Goal: Information Seeking & Learning: Learn about a topic

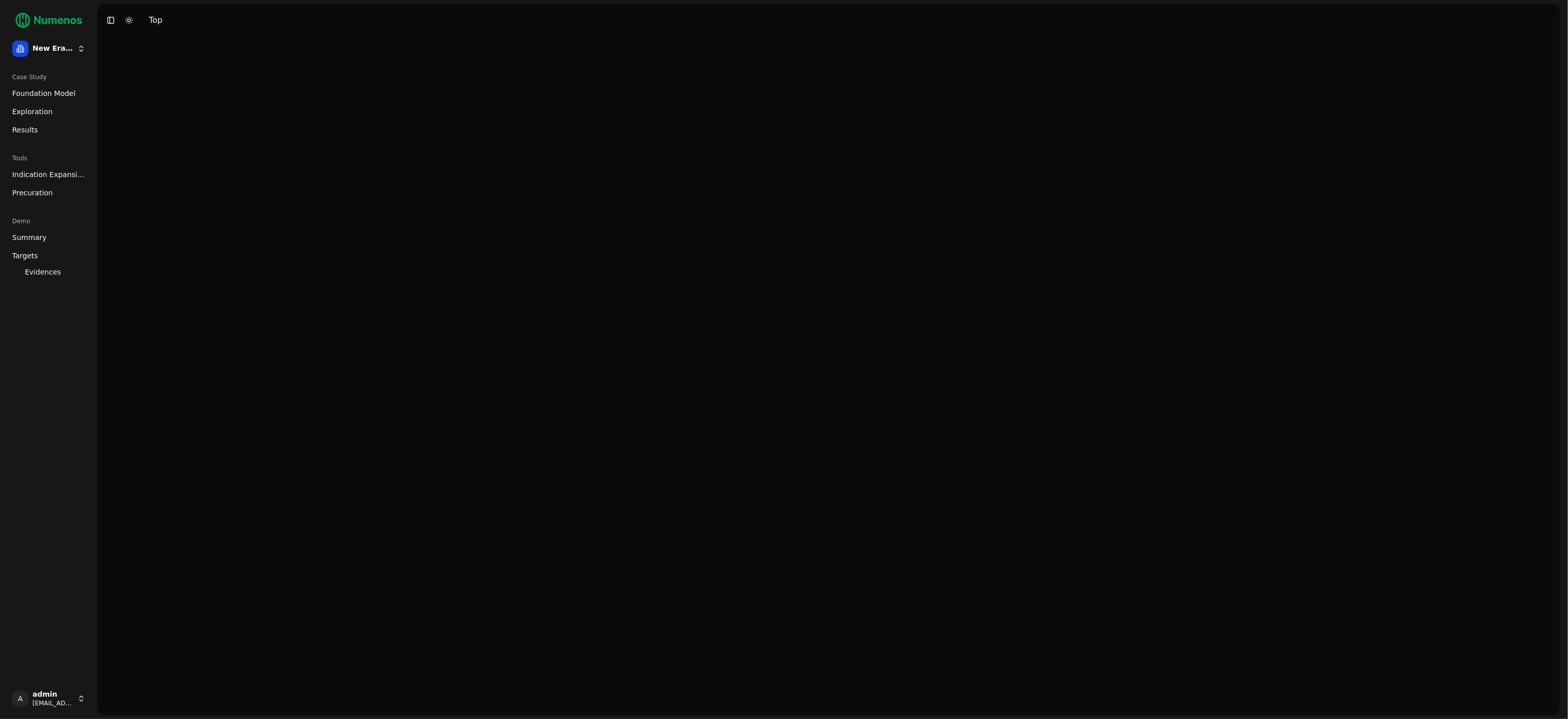
click at [41, 116] on link "Exploration" at bounding box center [49, 112] width 82 height 17
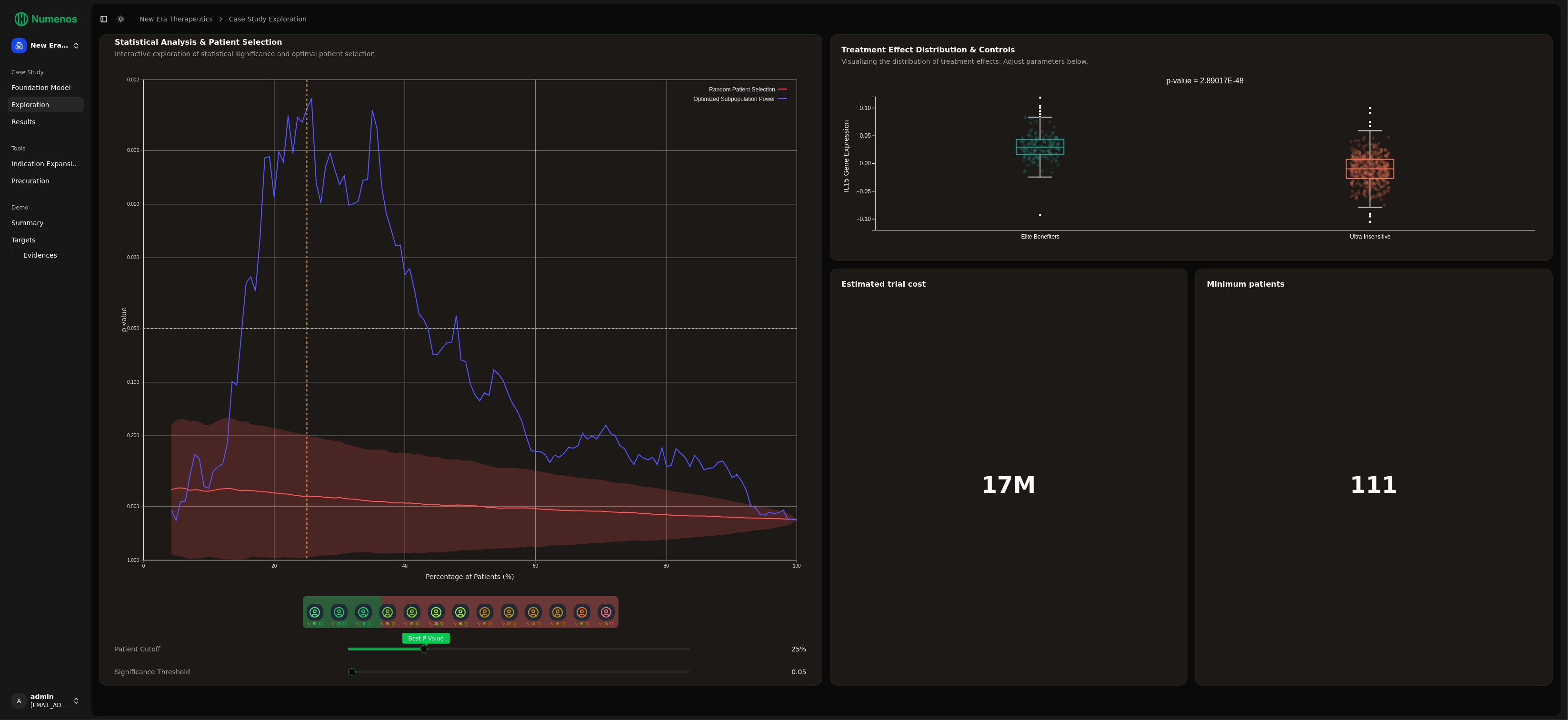
click at [423, 610] on div "Statistical Analysis & Patient Selection Interactive exploration of statistical…" at bounding box center [460, 360] width 723 height 651
click at [31, 87] on span "Foundation Model" at bounding box center [40, 87] width 59 height 9
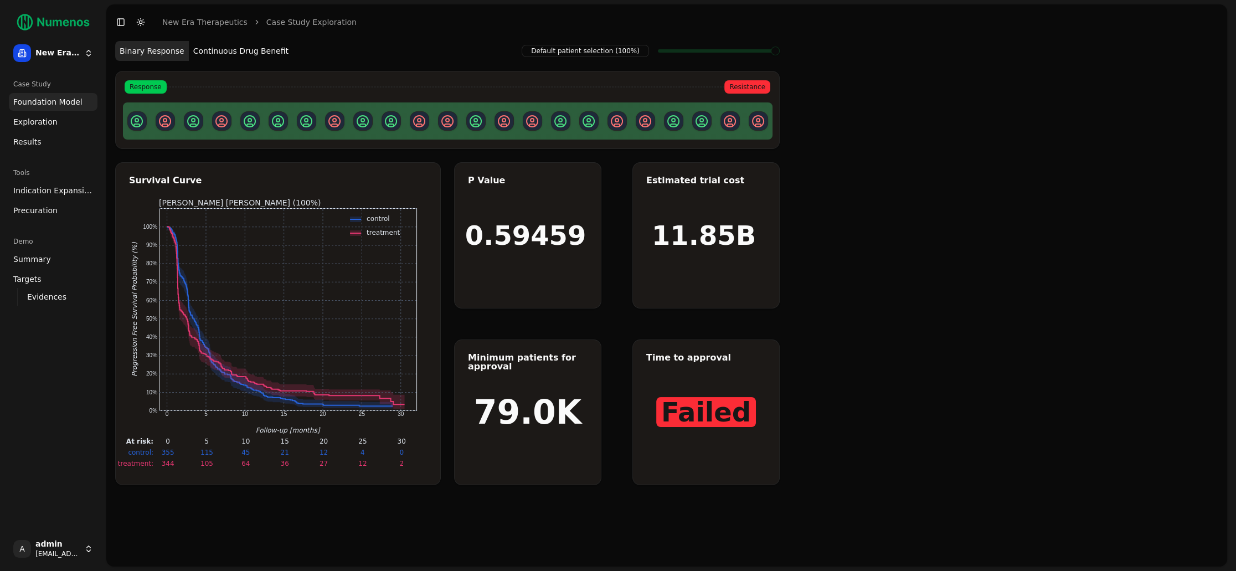
click at [66, 117] on link "Exploration" at bounding box center [53, 122] width 89 height 18
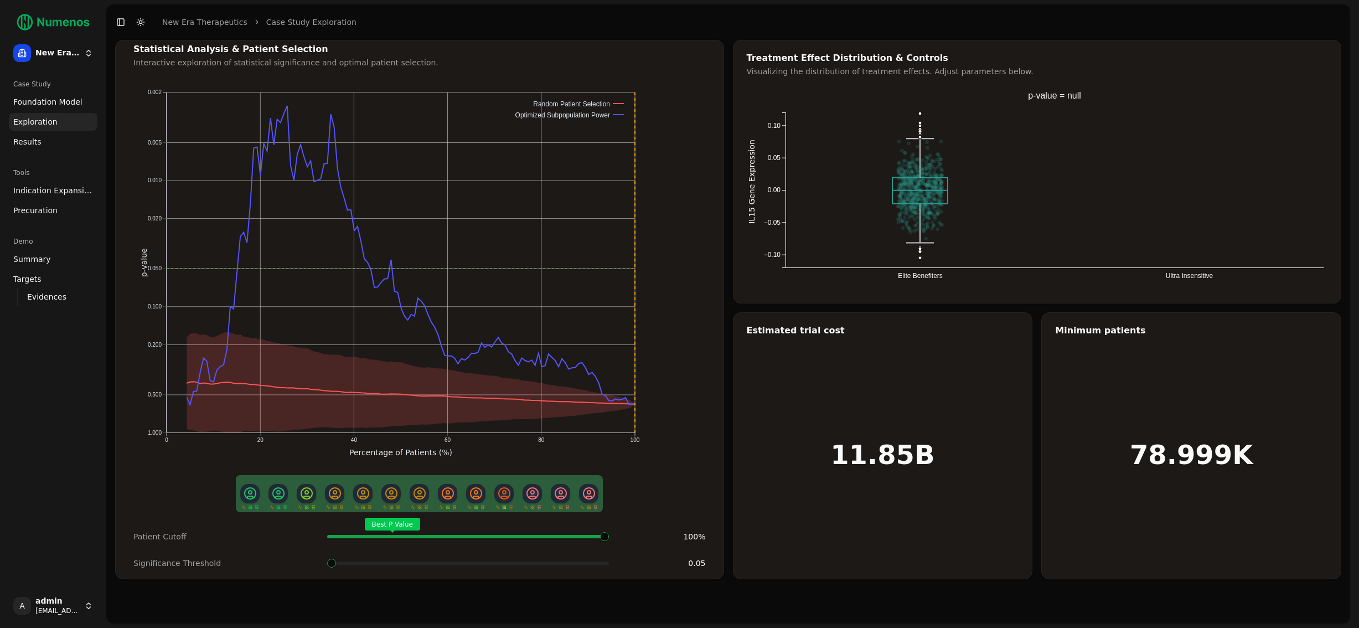
click at [72, 94] on link "Foundation Model" at bounding box center [53, 102] width 89 height 18
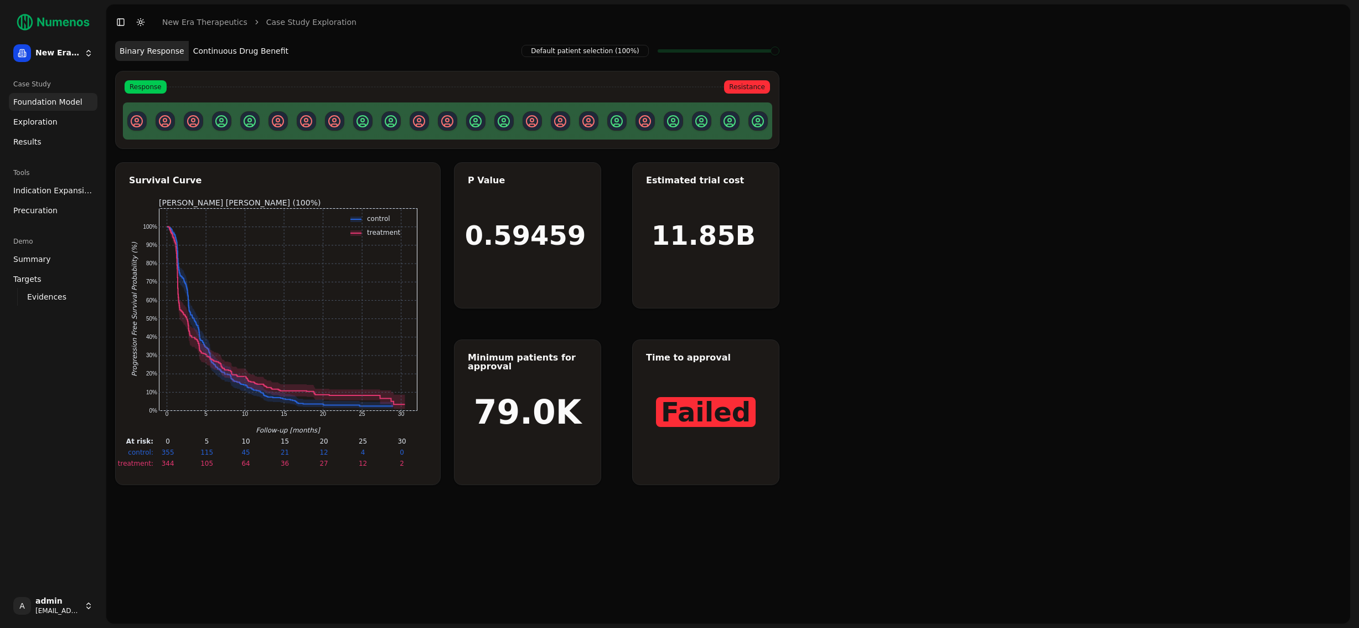
click at [247, 54] on button "Continuous Drug Benefit" at bounding box center [241, 51] width 104 height 20
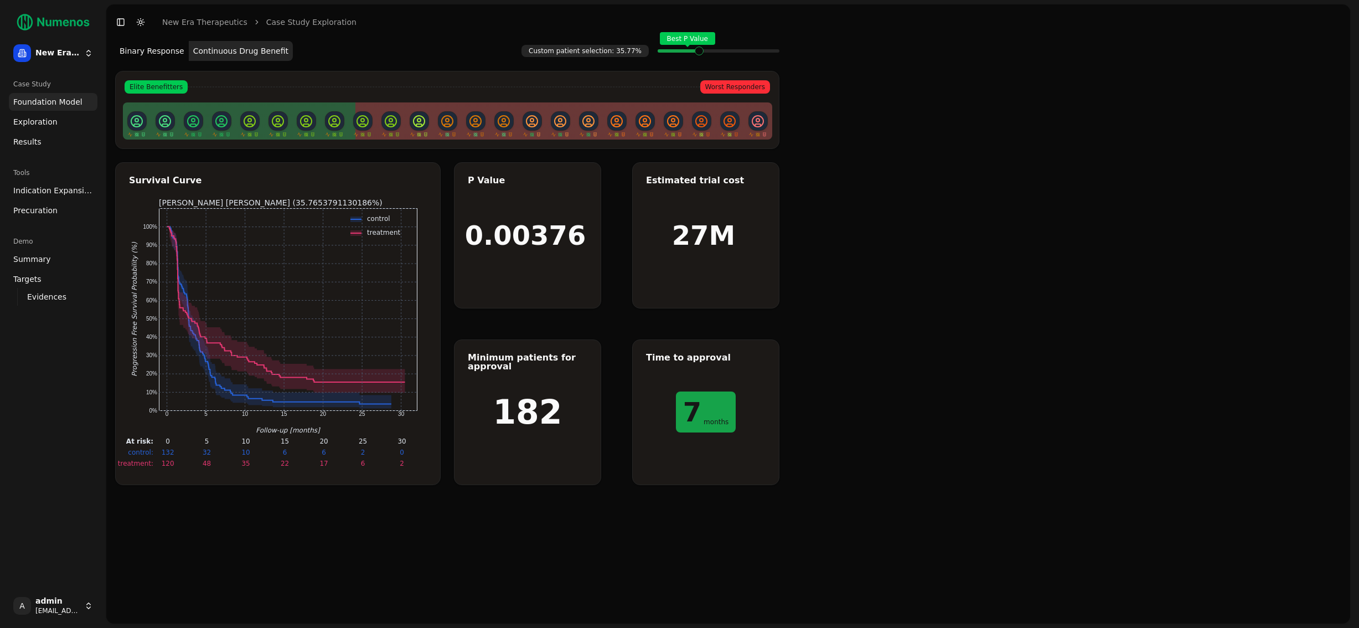
click at [171, 53] on button "Binary Response" at bounding box center [152, 51] width 74 height 20
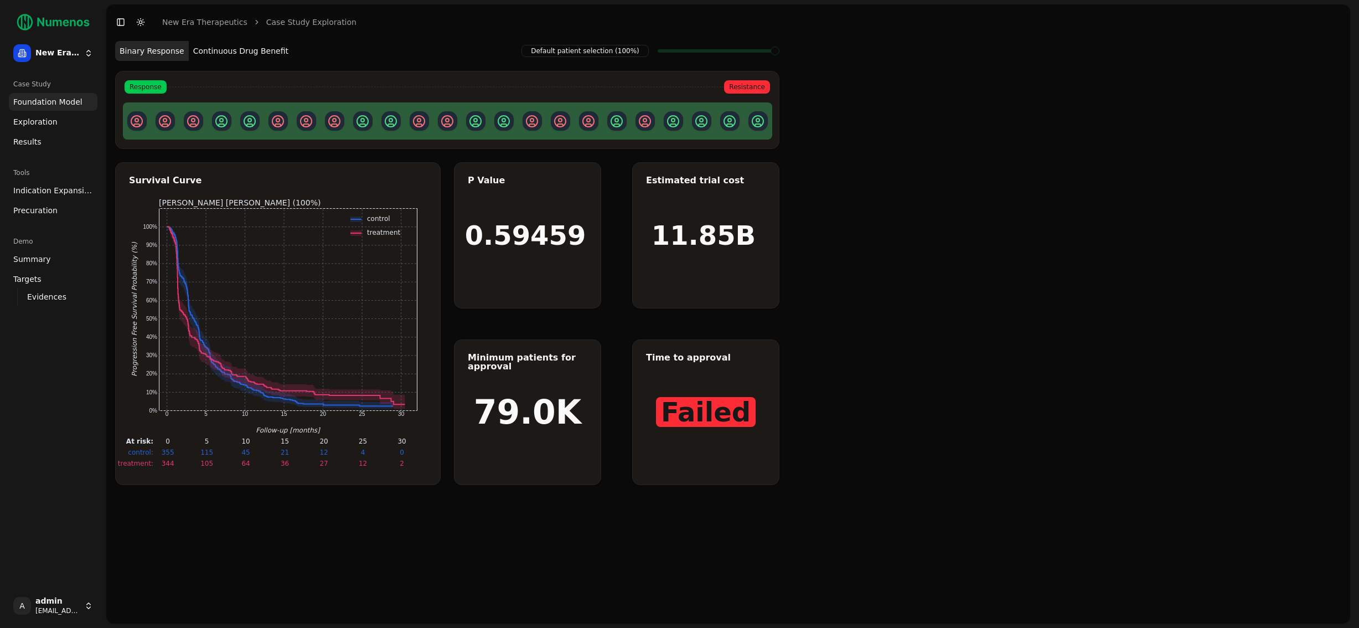
click at [47, 135] on link "Results" at bounding box center [53, 142] width 89 height 18
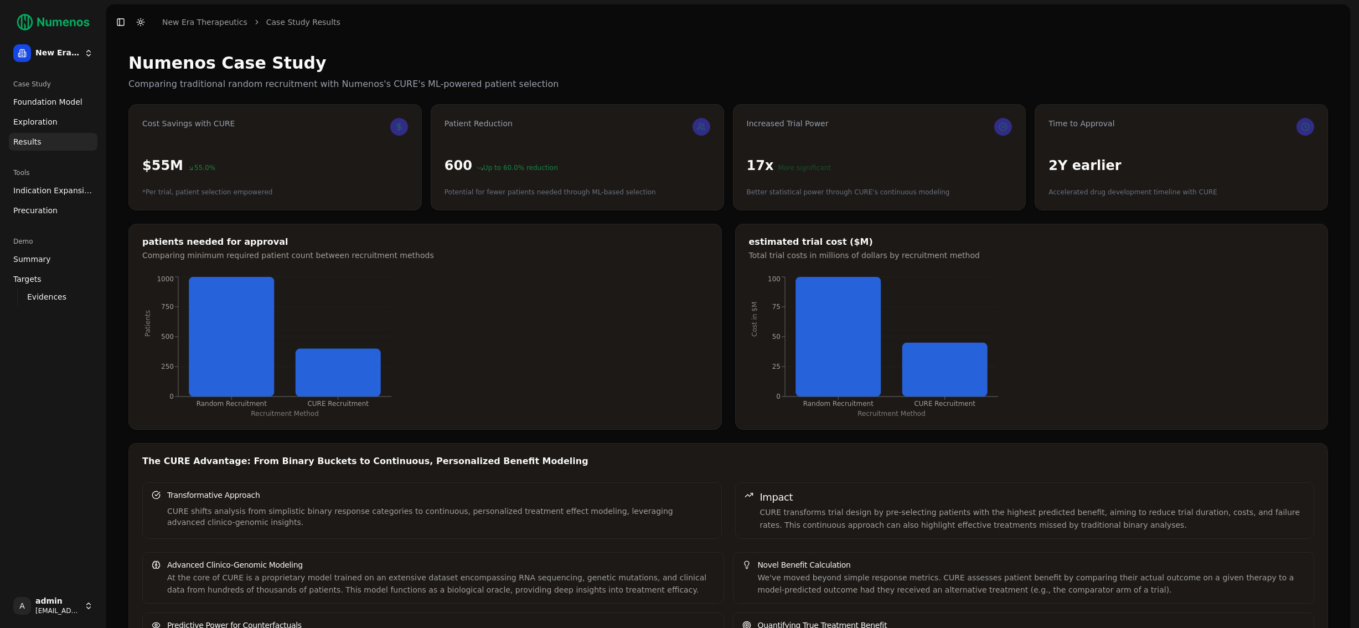
click at [45, 194] on span "Indication Expansion" at bounding box center [53, 190] width 80 height 11
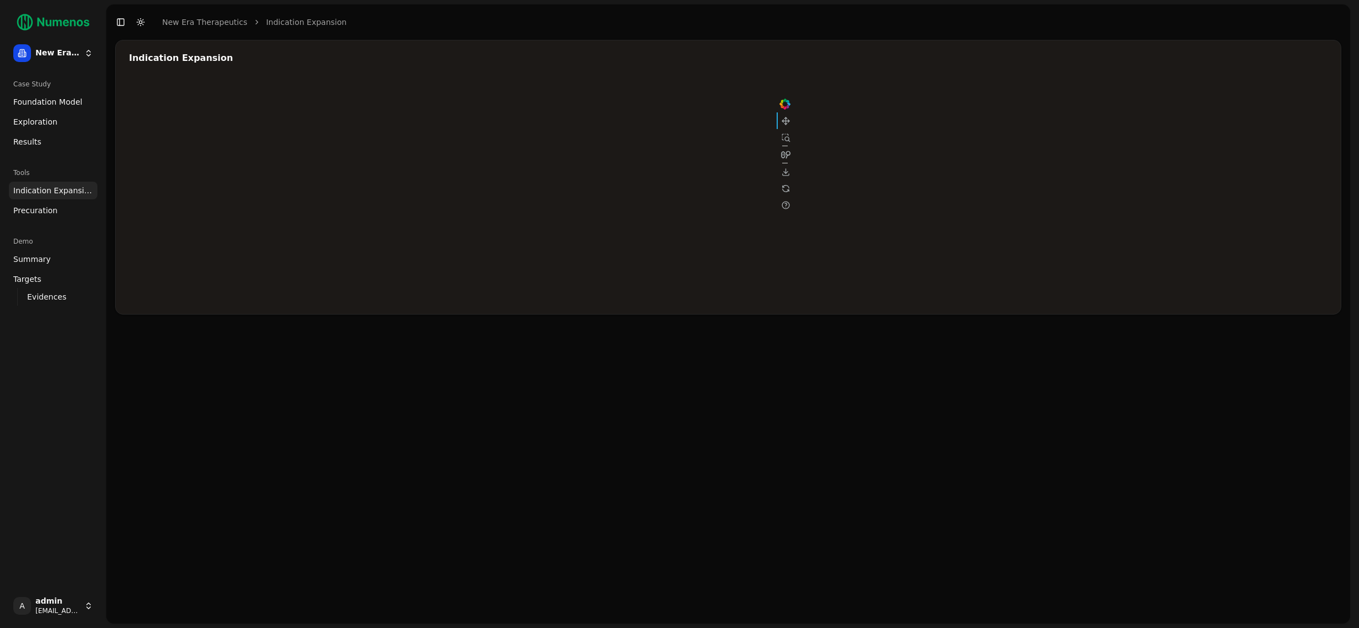
click at [44, 212] on span "Precuration" at bounding box center [35, 210] width 44 height 11
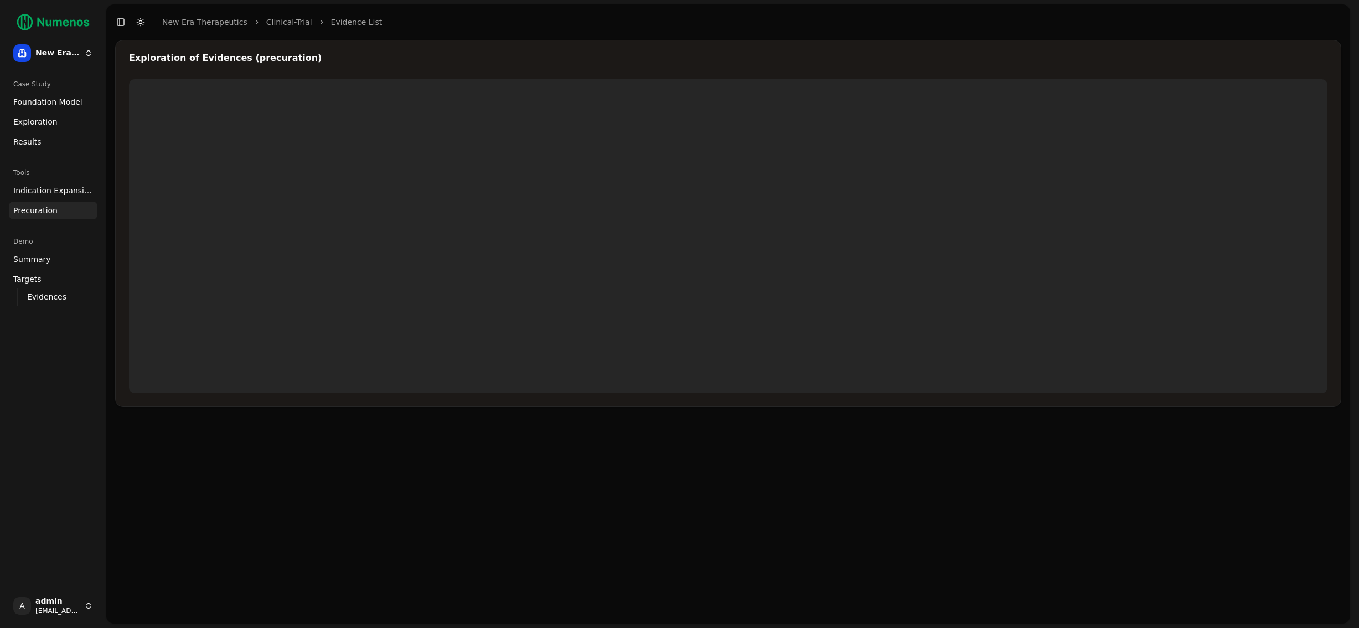
click at [51, 189] on span "Indication Expansion" at bounding box center [53, 190] width 80 height 11
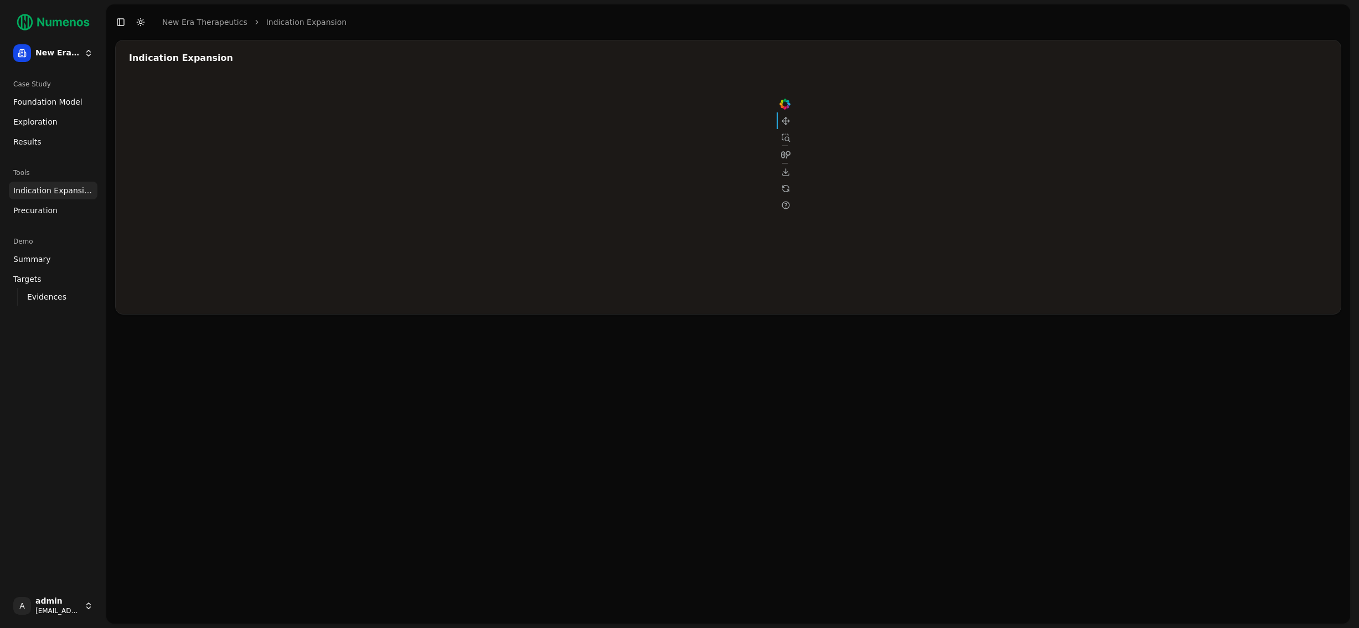
click at [53, 283] on link "Targets" at bounding box center [53, 279] width 89 height 18
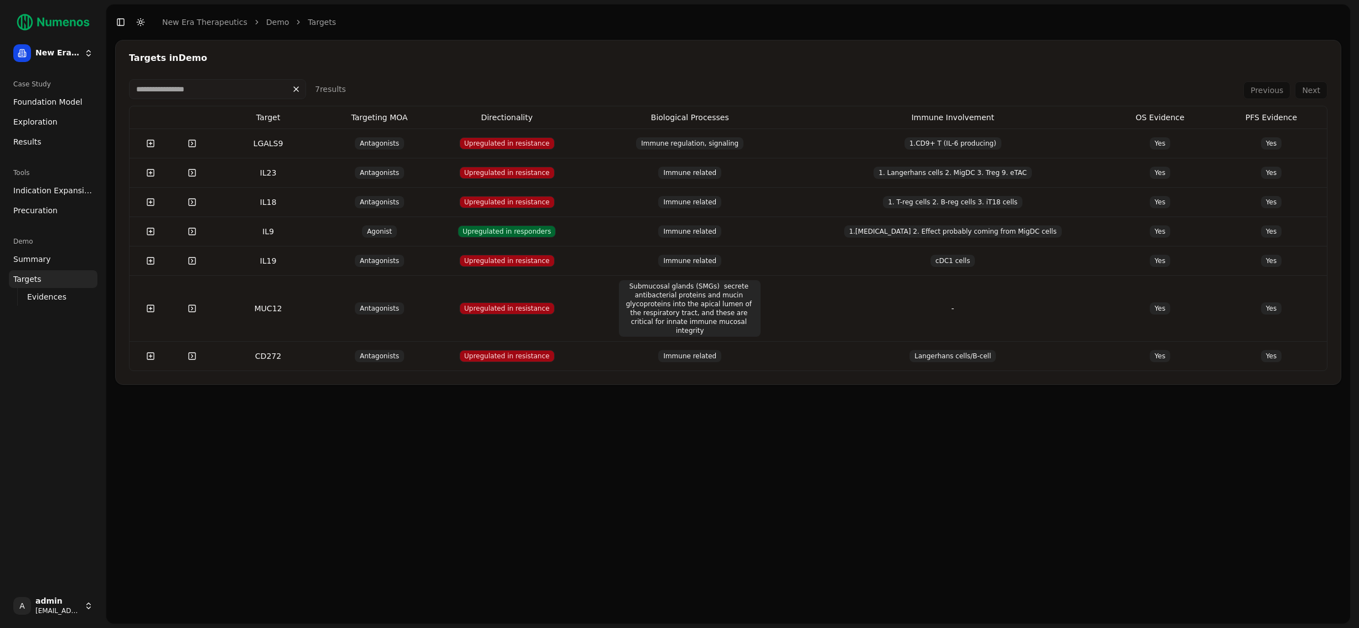
click at [153, 145] on button at bounding box center [151, 143] width 22 height 20
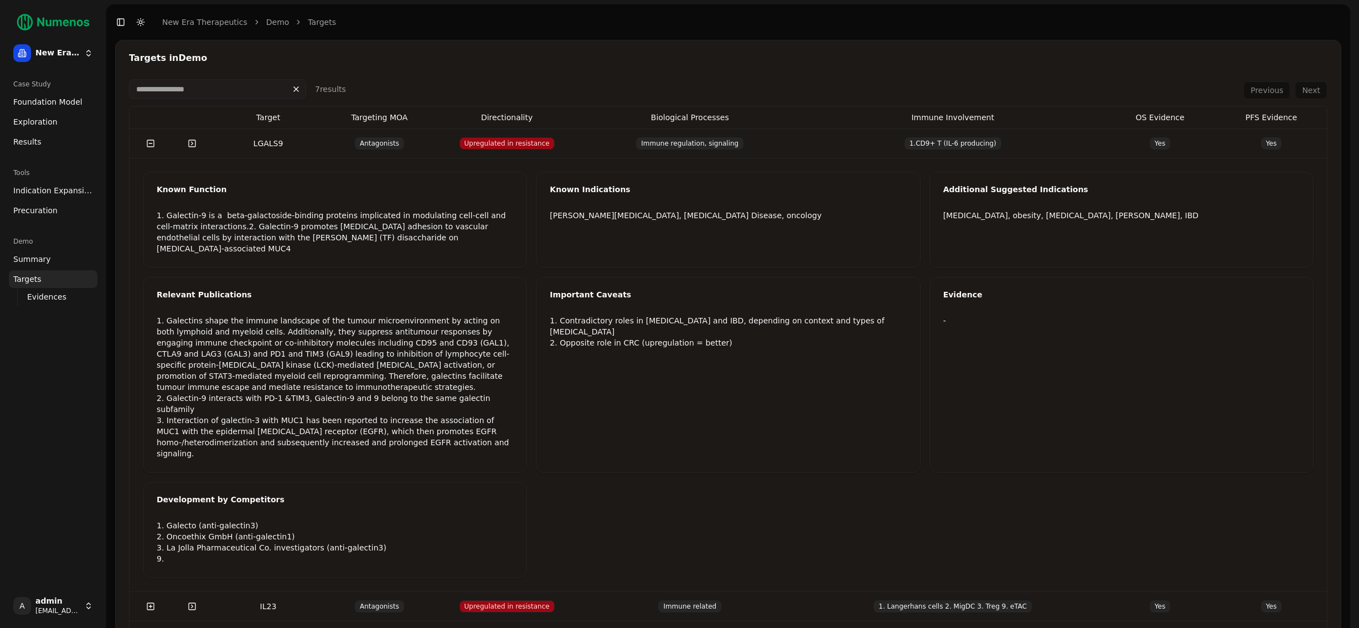
click at [153, 145] on button at bounding box center [151, 143] width 22 height 20
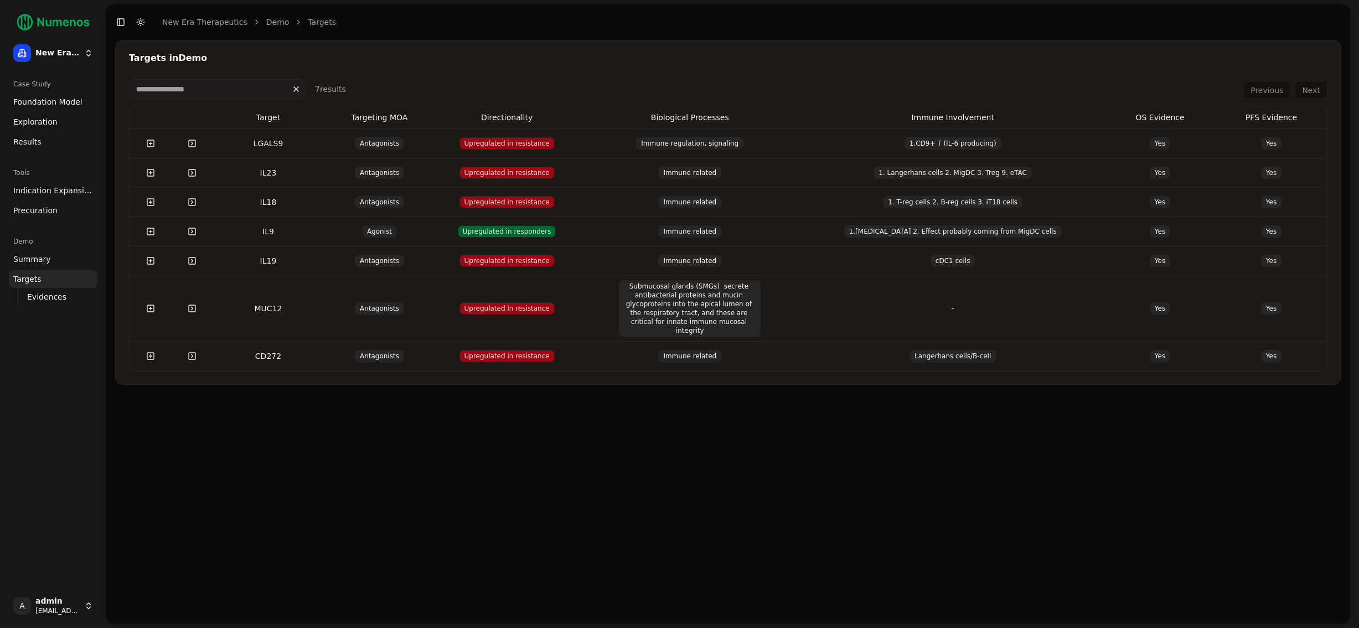
click at [196, 144] on link at bounding box center [192, 143] width 22 height 20
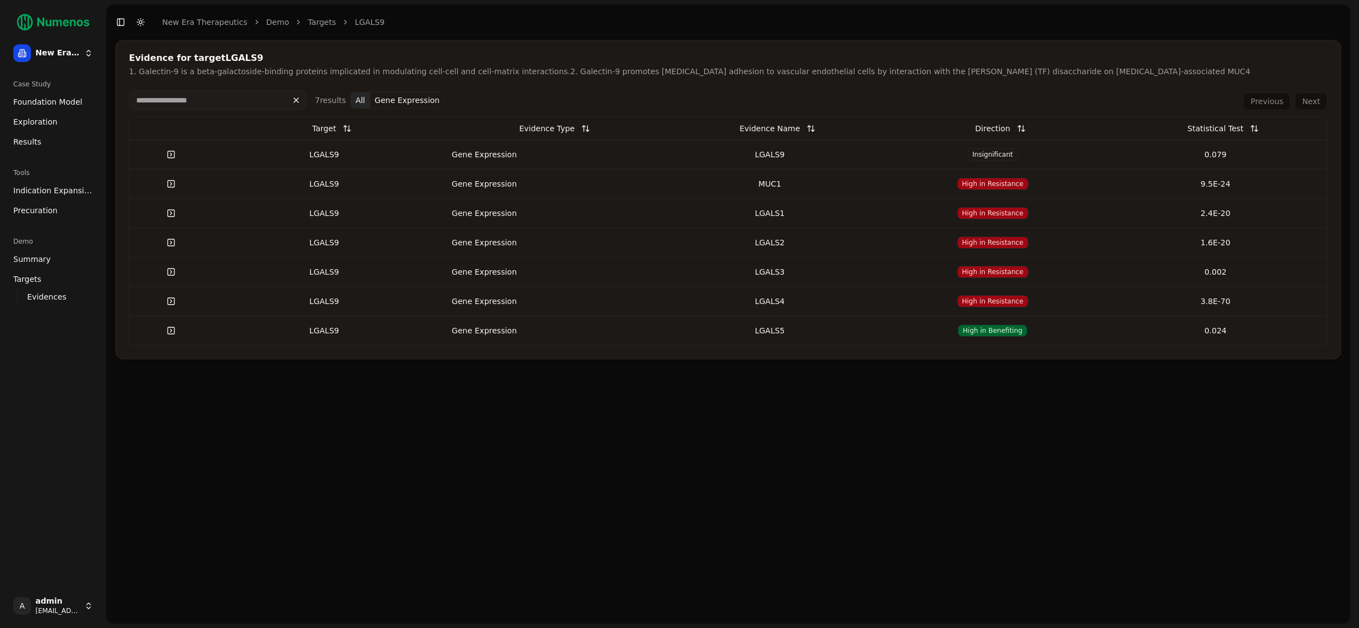
click at [1238, 140] on td "0.079" at bounding box center [1215, 154] width 223 height 29
click at [1243, 127] on div "Statistical Test" at bounding box center [1216, 128] width 56 height 20
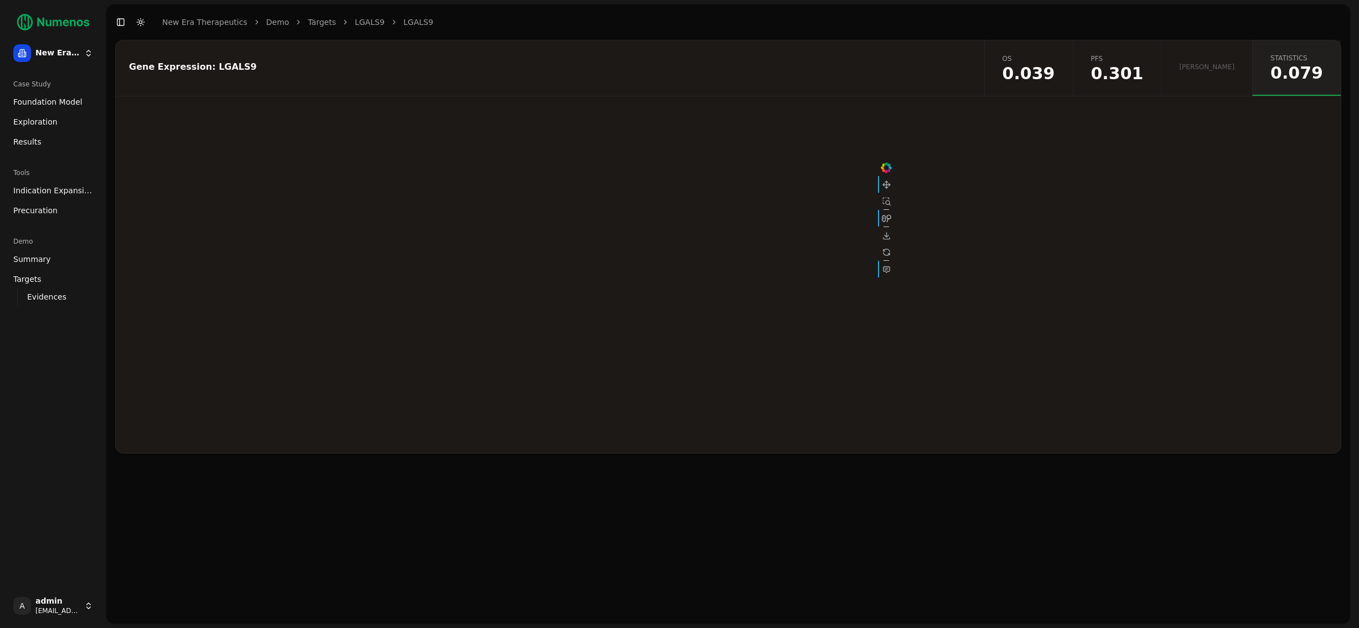
click at [369, 24] on link "LGALS9" at bounding box center [370, 22] width 30 height 11
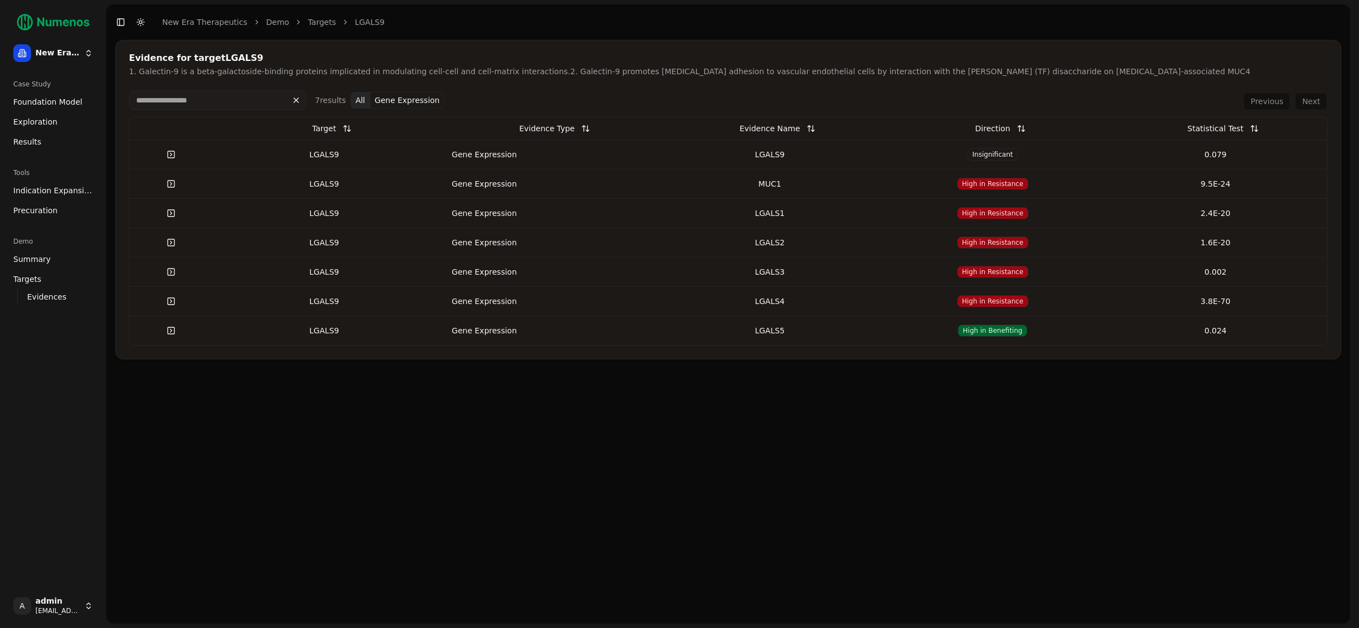
click at [1233, 130] on div "Statistical Test" at bounding box center [1216, 128] width 56 height 20
click at [1258, 129] on button at bounding box center [1254, 128] width 22 height 20
click at [40, 186] on span "Indication Expansion" at bounding box center [53, 190] width 80 height 11
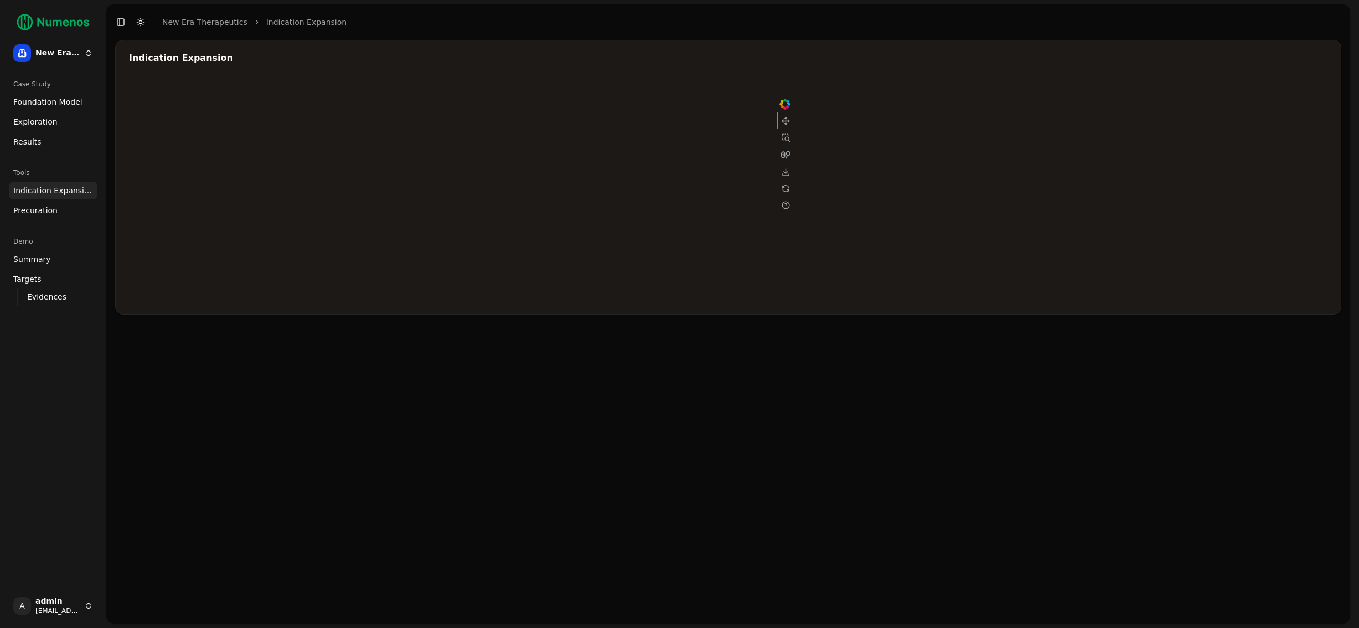
click at [43, 276] on link "Targets" at bounding box center [53, 279] width 89 height 18
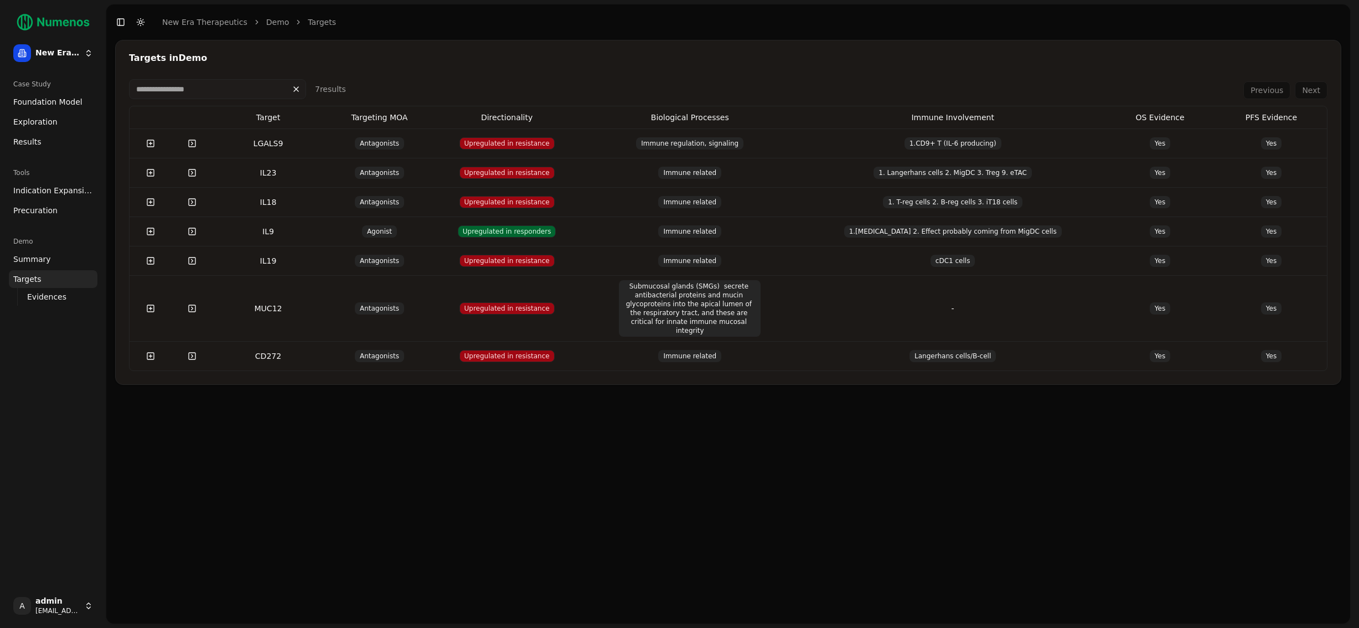
click at [152, 144] on button at bounding box center [151, 143] width 22 height 20
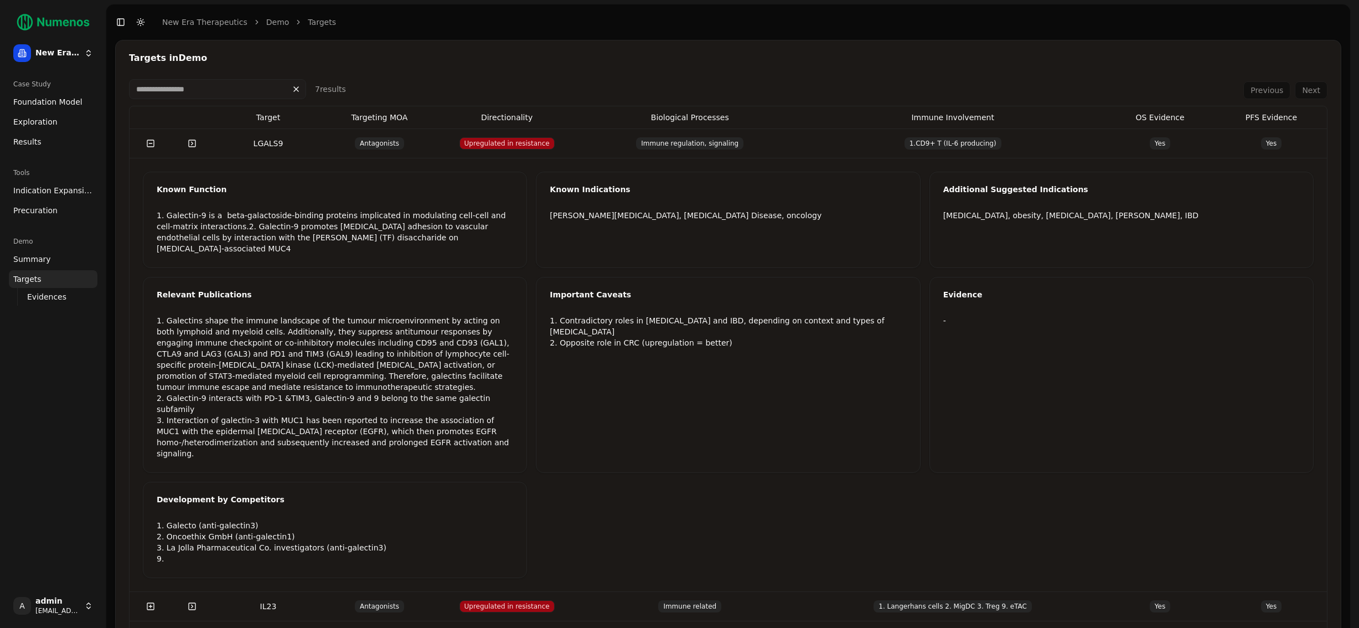
click at [152, 144] on button at bounding box center [151, 143] width 22 height 20
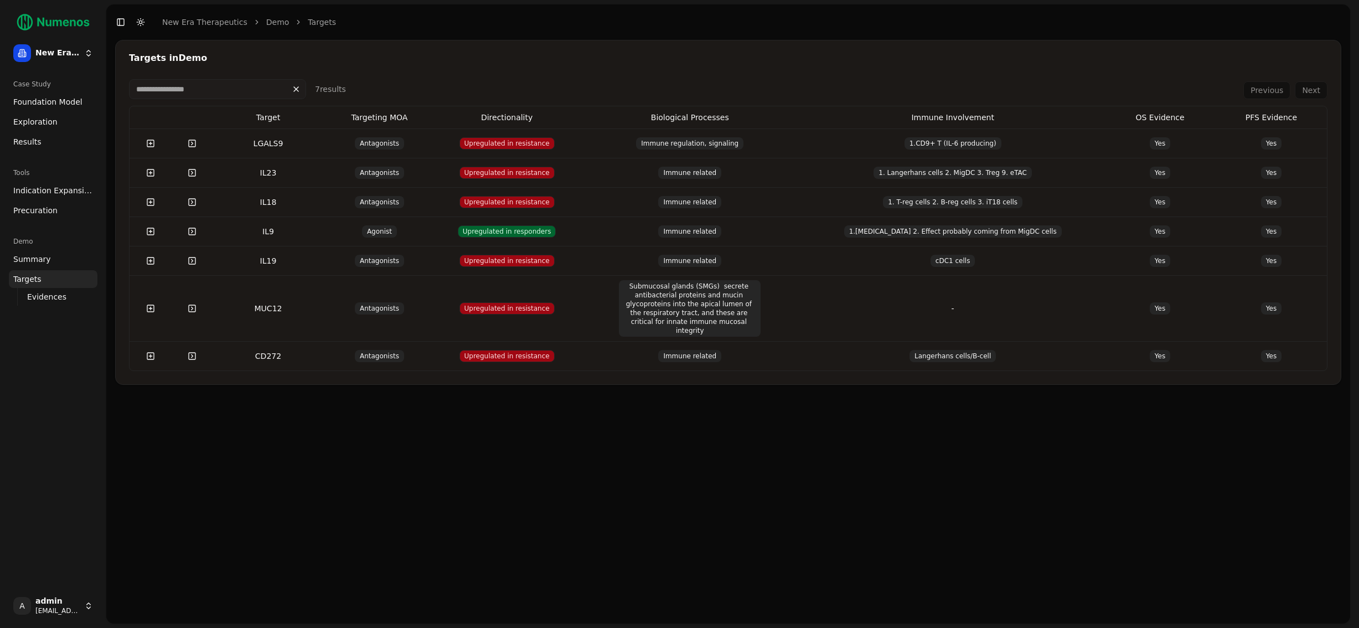
click at [194, 143] on link at bounding box center [192, 143] width 22 height 20
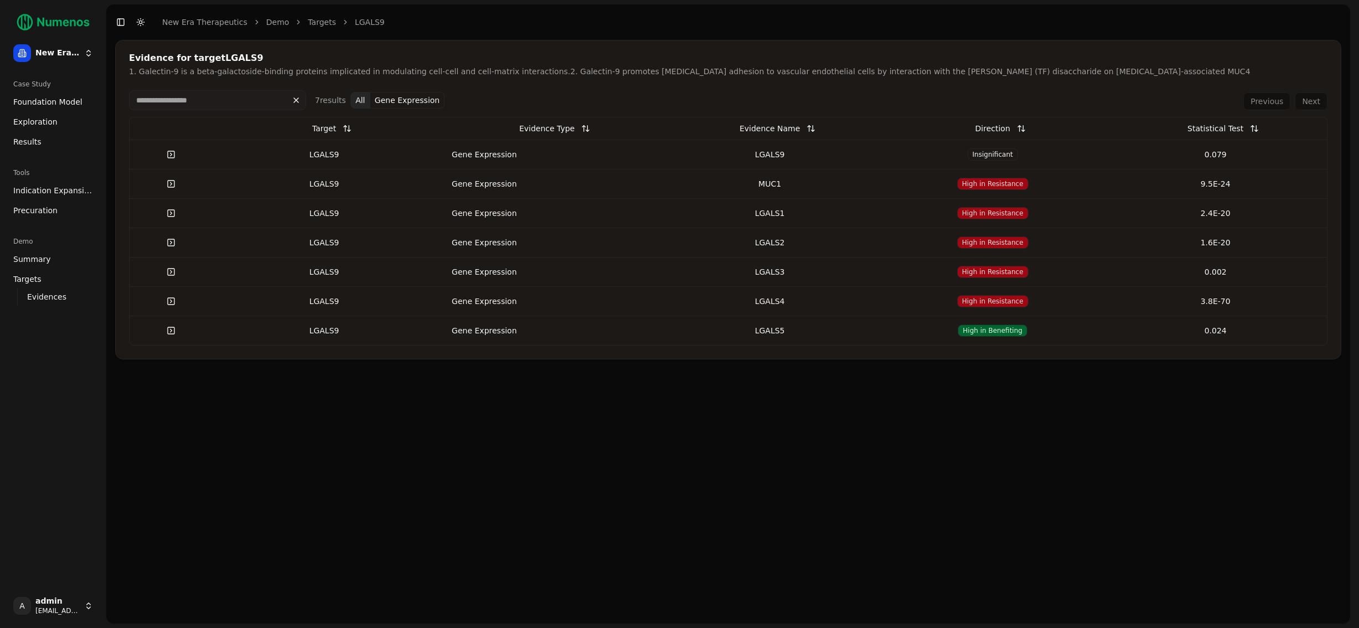
click at [1256, 127] on button at bounding box center [1254, 128] width 22 height 20
click at [172, 154] on link at bounding box center [171, 154] width 22 height 20
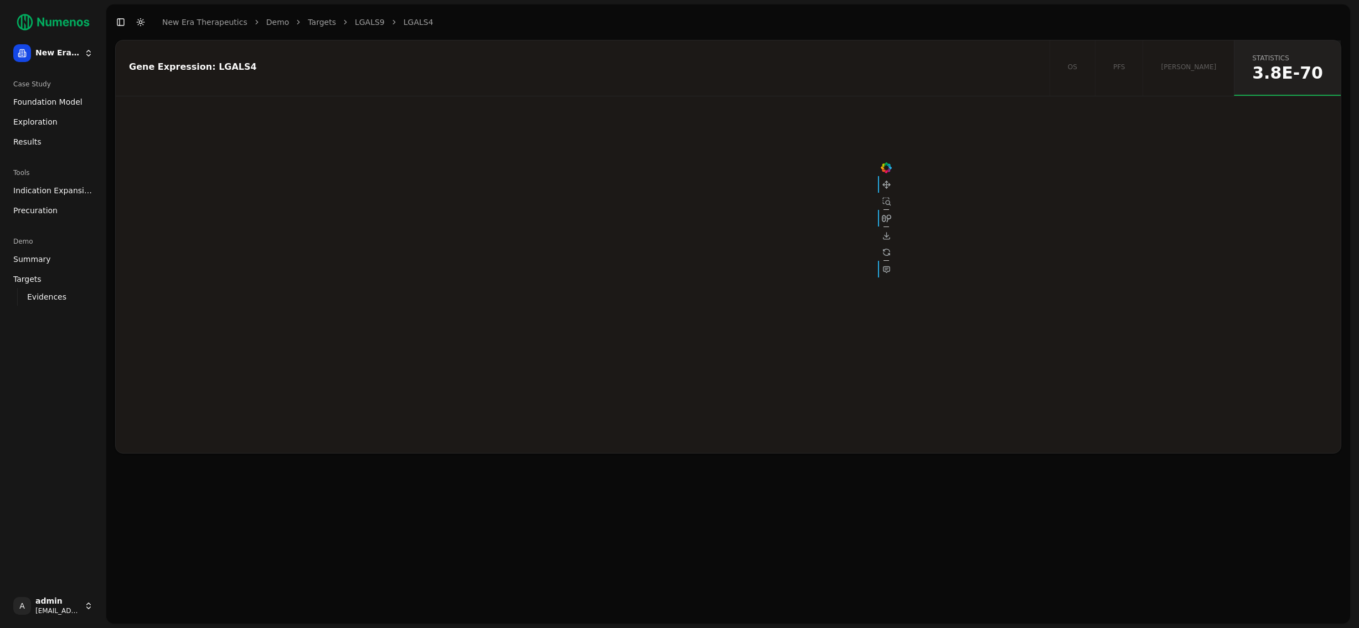
click at [1232, 68] on div "os pfs [PERSON_NAME] statistics 3.8E-70" at bounding box center [1195, 67] width 291 height 55
drag, startPoint x: 1209, startPoint y: 70, endPoint x: 1201, endPoint y: 71, distance: 7.8
click at [1209, 70] on div "os pfs [PERSON_NAME] statistics 3.8E-70" at bounding box center [1195, 67] width 291 height 55
click at [1176, 70] on div "os pfs [PERSON_NAME] statistics 3.8E-70" at bounding box center [1195, 67] width 291 height 55
click at [1128, 66] on div "os pfs [PERSON_NAME] statistics 3.8E-70" at bounding box center [1195, 67] width 291 height 55
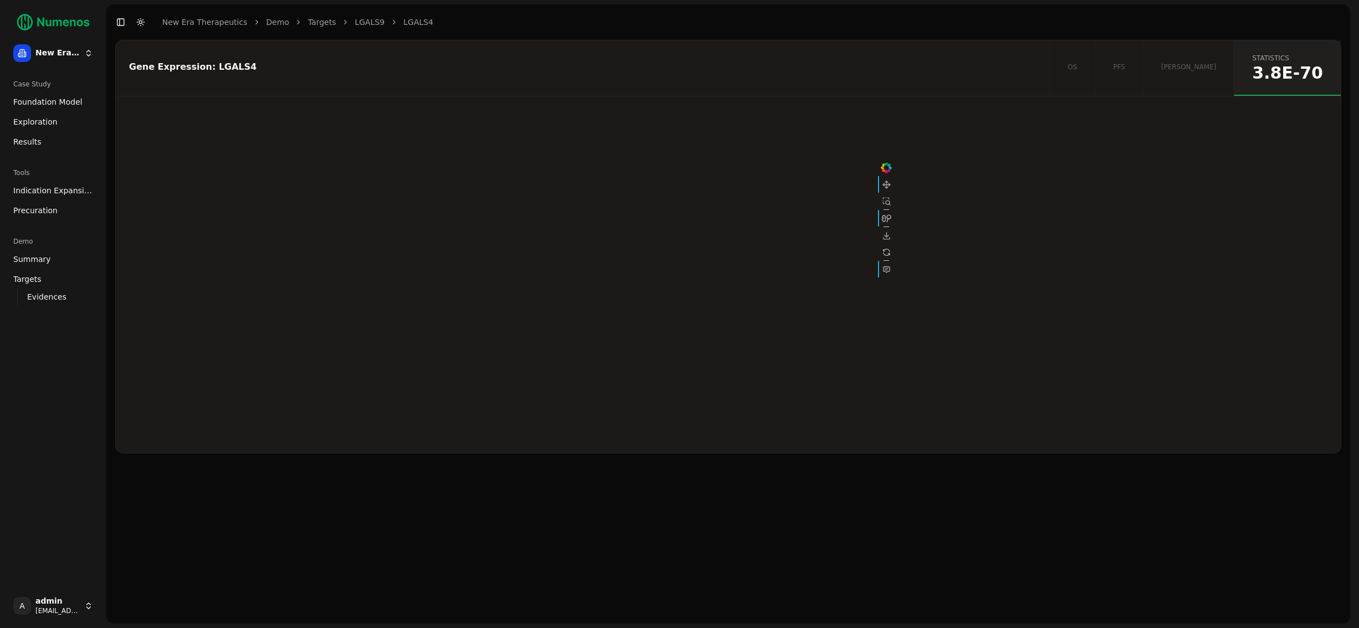
click at [23, 121] on span "Exploration" at bounding box center [35, 121] width 44 height 11
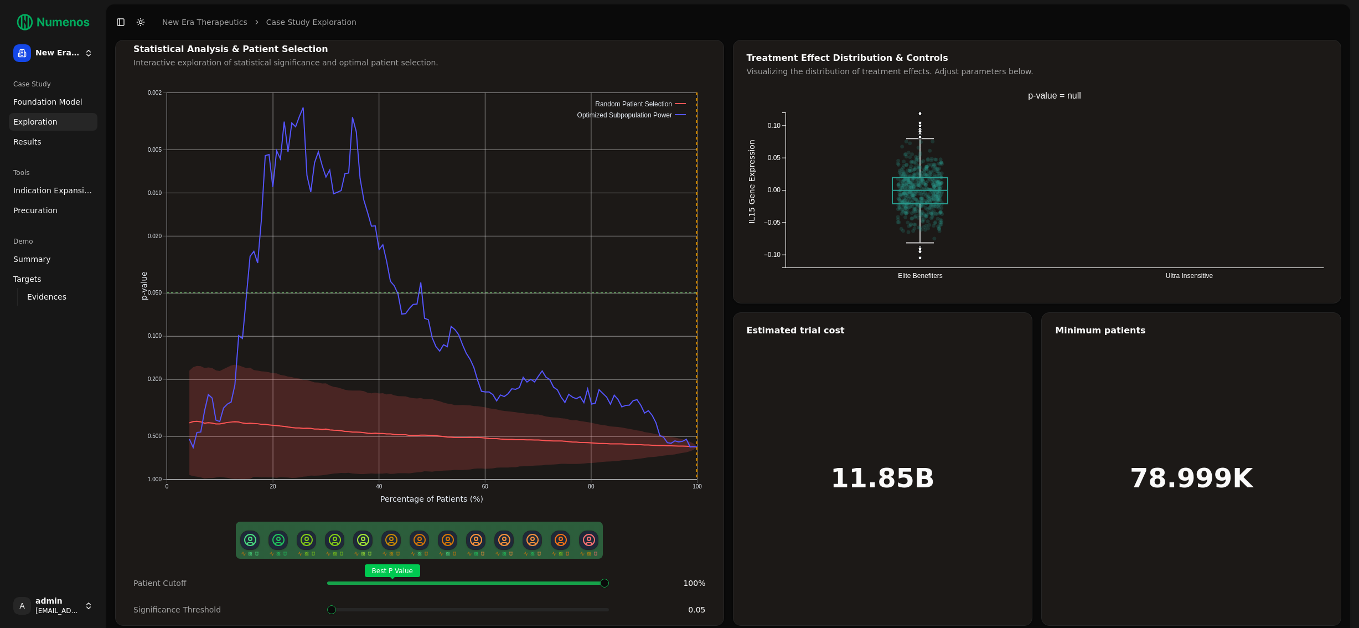
click at [45, 104] on span "Foundation Model" at bounding box center [47, 101] width 69 height 11
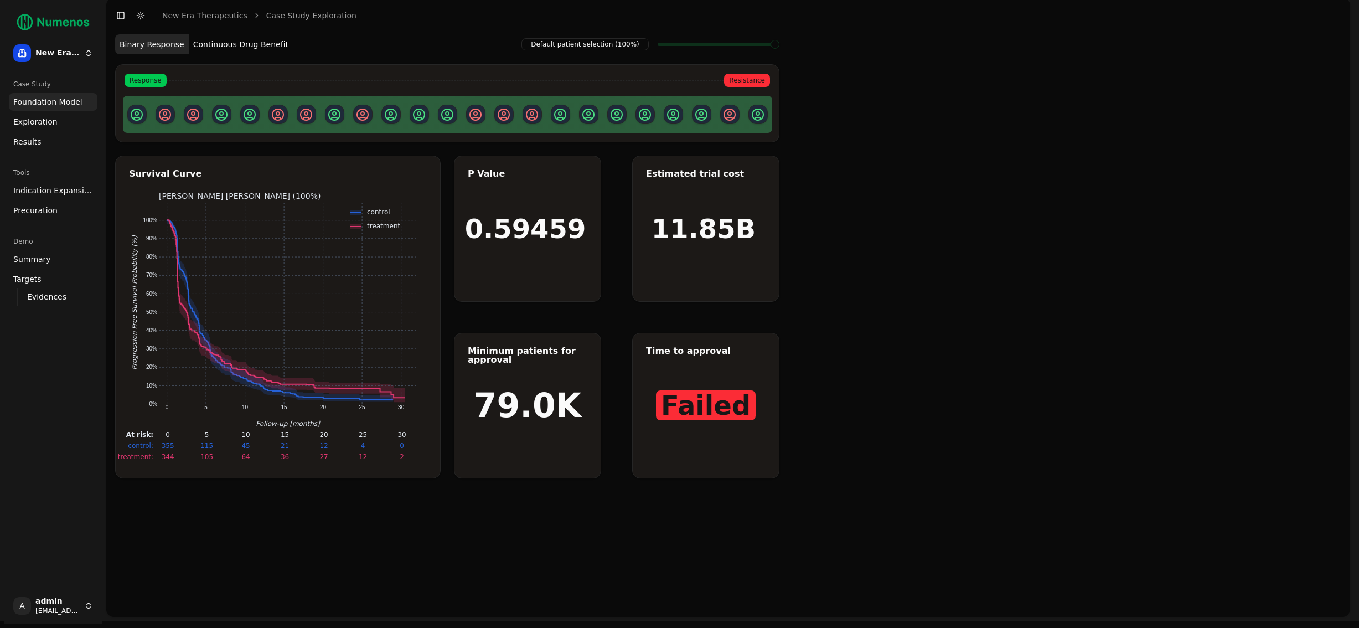
scroll to position [12, 0]
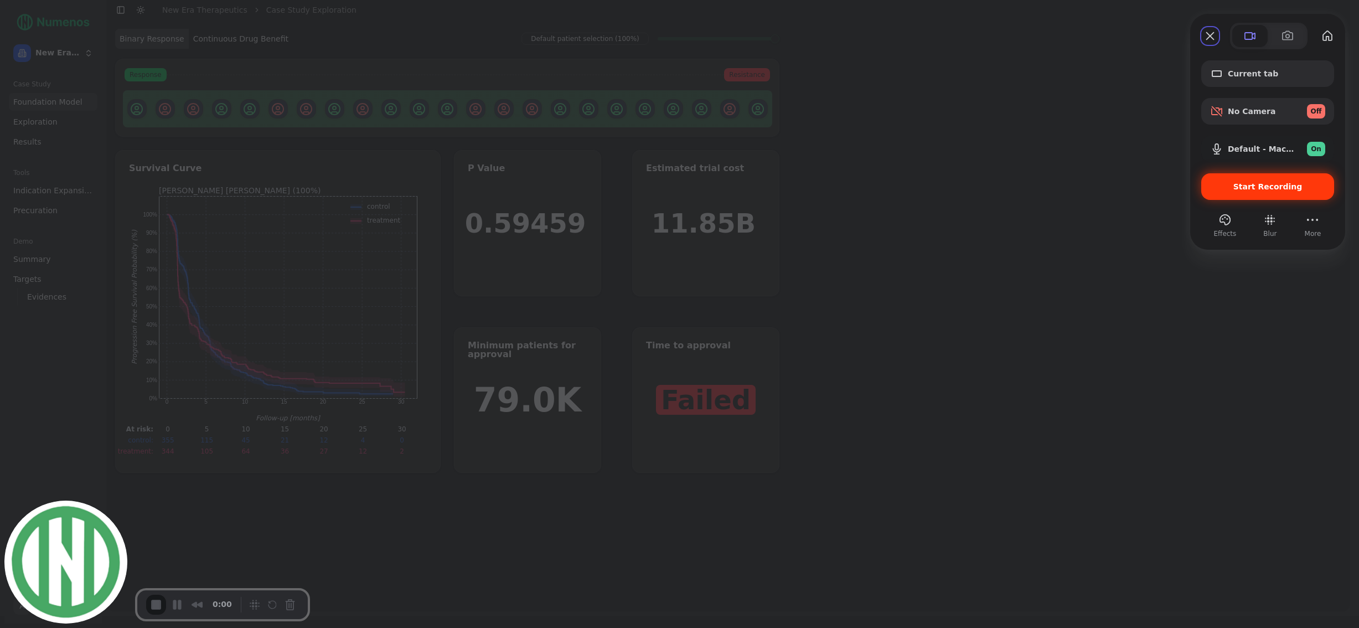
click at [1261, 188] on span "Start Recording" at bounding box center [1267, 186] width 69 height 9
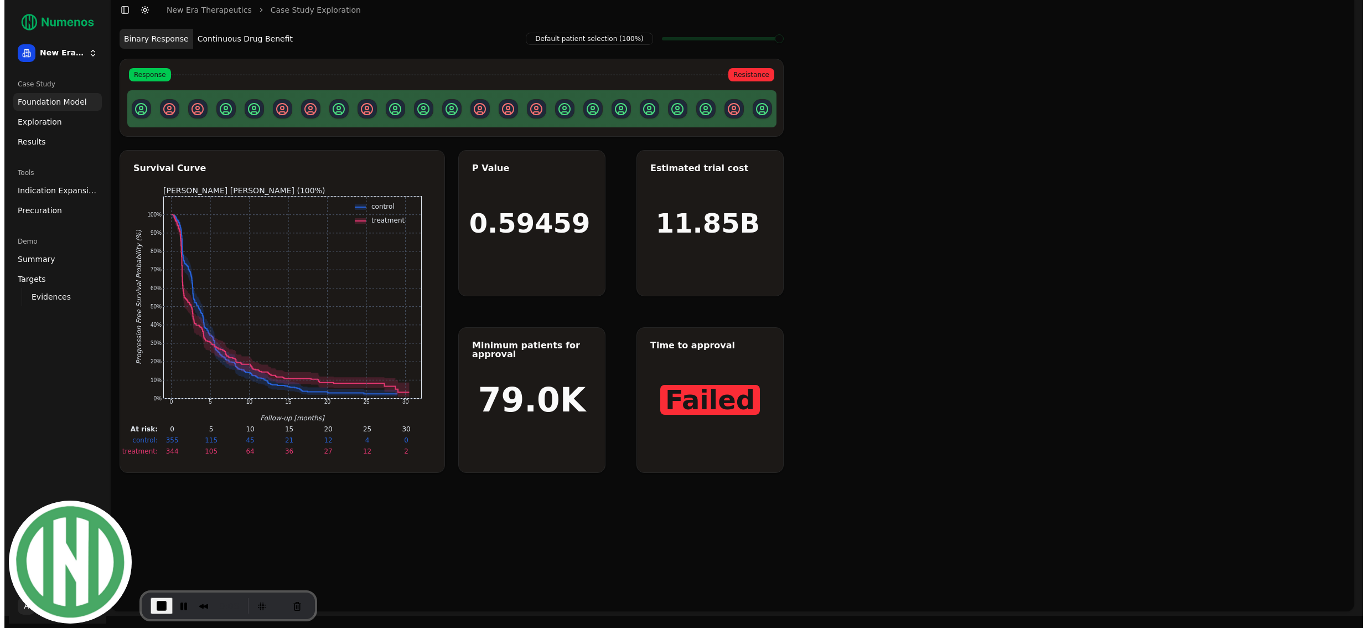
scroll to position [0, 0]
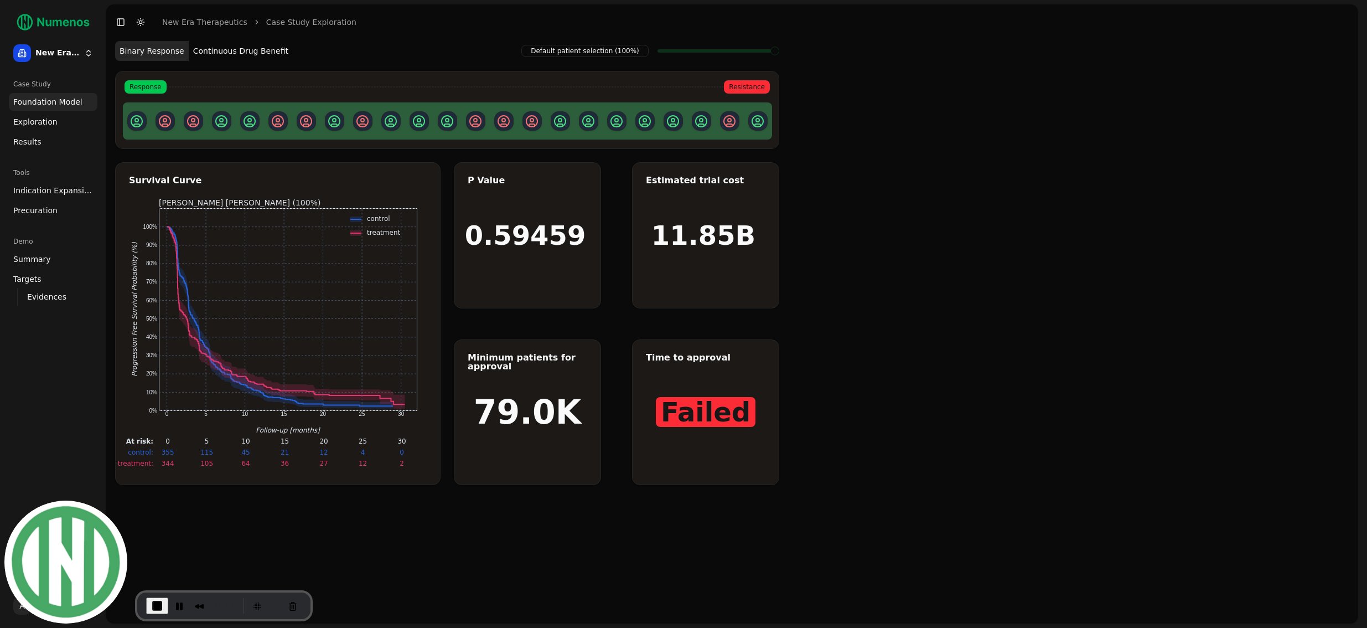
click at [246, 54] on button "Continuous Drug Benefit" at bounding box center [241, 51] width 104 height 20
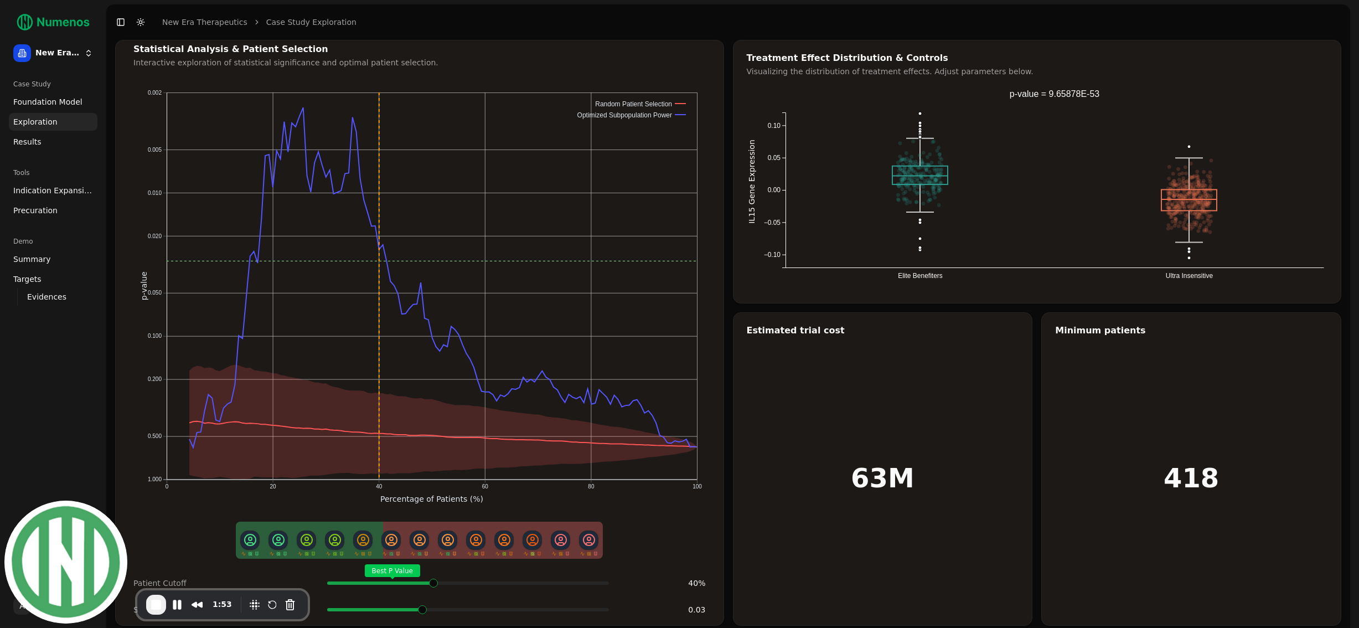
click at [425, 607] on span at bounding box center [422, 609] width 9 height 9
click at [436, 581] on span at bounding box center [437, 583] width 2 height 4
drag, startPoint x: 1201, startPoint y: 473, endPoint x: 1185, endPoint y: 477, distance: 16.7
click at [1185, 477] on h1 "157" at bounding box center [1191, 477] width 55 height 27
click at [35, 189] on span "Indication Expansion" at bounding box center [53, 190] width 80 height 11
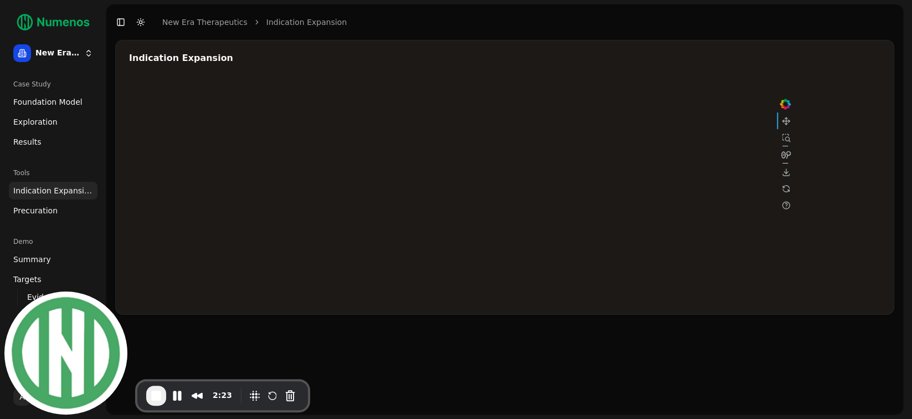
click at [674, 142] on div at bounding box center [461, 189] width 664 height 221
click at [591, 175] on div at bounding box center [461, 189] width 664 height 221
click at [669, 141] on div at bounding box center [461, 189] width 664 height 221
click at [591, 176] on div at bounding box center [461, 189] width 664 height 221
click at [157, 395] on span "End Recording" at bounding box center [155, 395] width 13 height 13
